Goal: Transaction & Acquisition: Purchase product/service

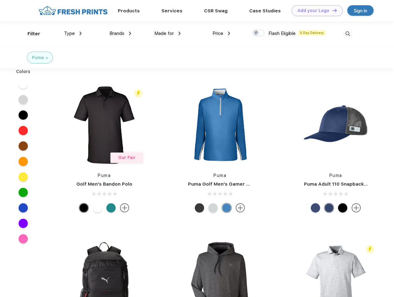
click at [315, 11] on link "Add your Logo Design Tool" at bounding box center [316, 10] width 51 height 11
click at [0, 0] on div "Design Tool" at bounding box center [0, 0] width 0 height 0
click at [332, 10] on link "Add your Logo Design Tool" at bounding box center [316, 10] width 51 height 11
click at [30, 34] on div "Filter" at bounding box center [33, 33] width 13 height 7
click at [73, 33] on span "Type" at bounding box center [69, 34] width 11 height 6
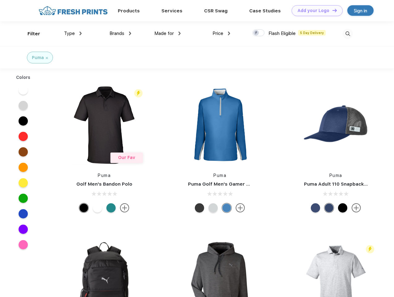
click at [120, 33] on span "Brands" at bounding box center [116, 34] width 15 height 6
click at [167, 33] on span "Made for" at bounding box center [163, 34] width 19 height 6
click at [221, 33] on span "Price" at bounding box center [217, 34] width 11 height 6
click at [258, 33] on div at bounding box center [258, 32] width 12 height 7
click at [256, 33] on input "checkbox" at bounding box center [254, 31] width 4 height 4
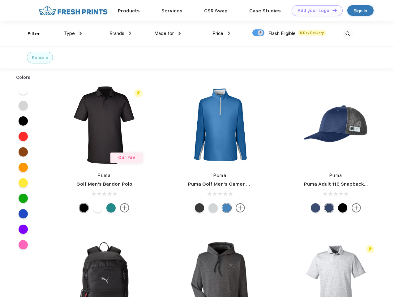
click at [347, 34] on img at bounding box center [347, 34] width 10 height 10
